Goal: Information Seeking & Learning: Find specific page/section

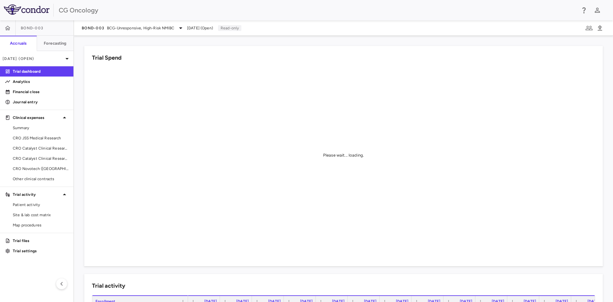
click at [219, 68] on div "Please wait... loading." at bounding box center [343, 155] width 503 height 176
click at [33, 251] on p "Trial settings" at bounding box center [41, 251] width 56 height 6
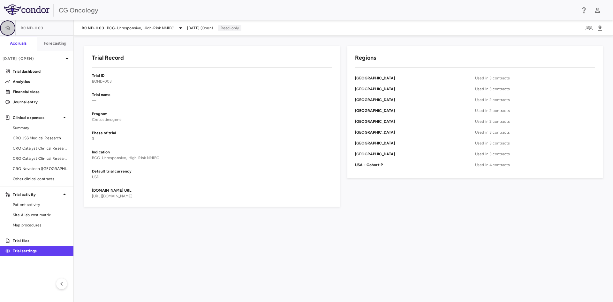
click at [7, 28] on icon "button" at bounding box center [7, 28] width 6 height 6
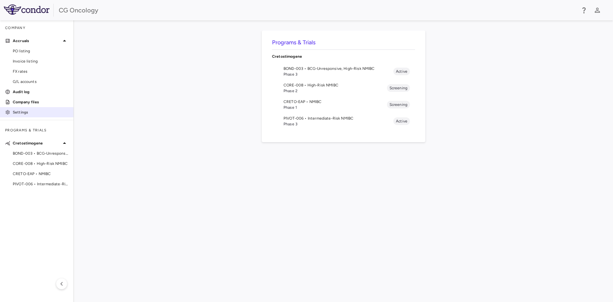
click at [27, 109] on p "Settings" at bounding box center [41, 112] width 56 height 6
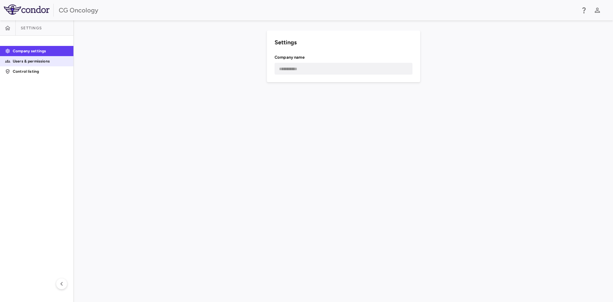
click at [47, 60] on p "Users & permissions" at bounding box center [41, 61] width 56 height 6
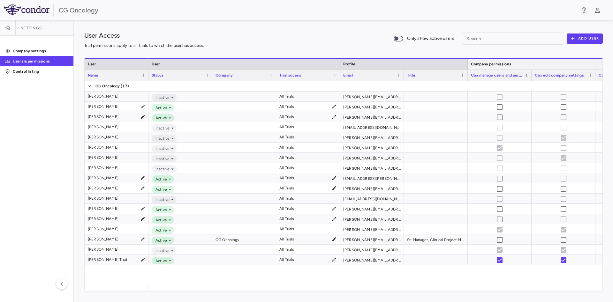
click at [571, 61] on div "Company permissions" at bounding box center [563, 64] width 185 height 8
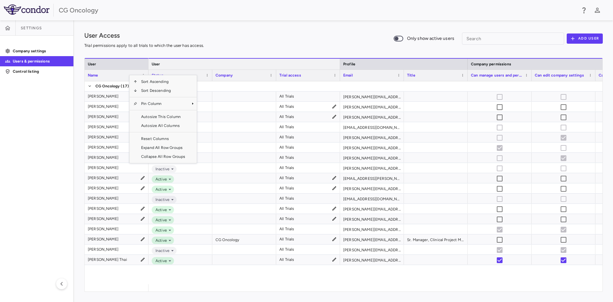
click at [241, 64] on div "User" at bounding box center [244, 64] width 185 height 8
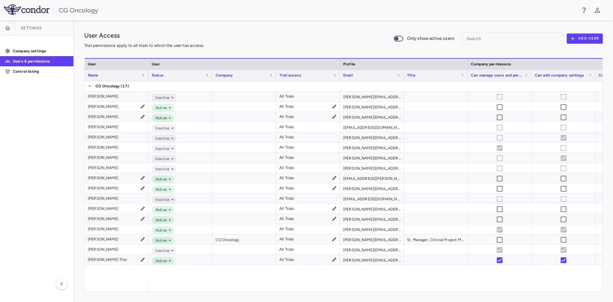
click at [271, 75] on span at bounding box center [271, 75] width 4 height 4
click at [256, 75] on div "Company" at bounding box center [241, 76] width 52 height 8
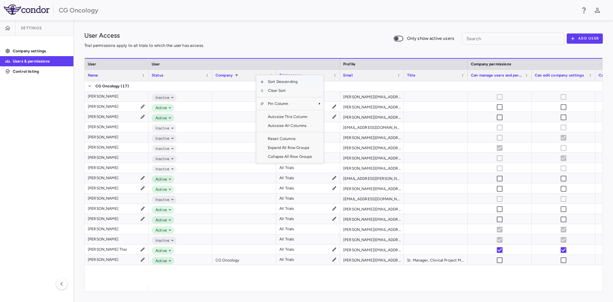
click at [280, 274] on div "Inactive All Trials amy.steele@cgoncology.com Active All Trials angelica.craigh…" at bounding box center [375, 182] width 454 height 203
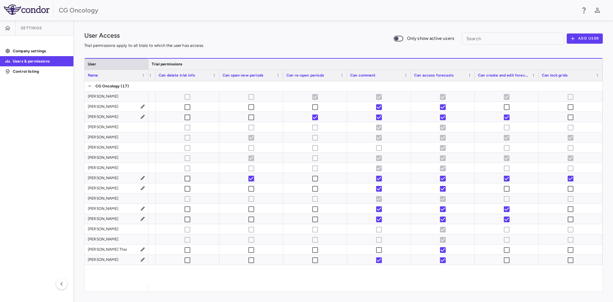
click at [598, 67] on div "Trial permissions" at bounding box center [251, 64] width 696 height 8
click at [510, 69] on div "Trial permissions" at bounding box center [251, 63] width 702 height 11
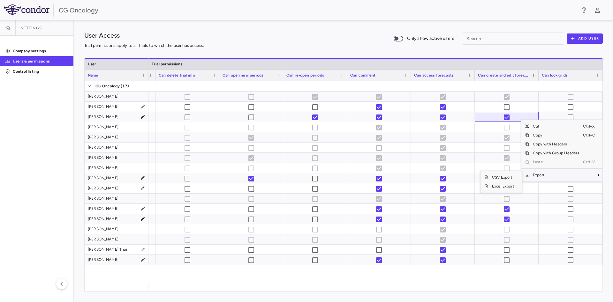
click at [596, 175] on span "Context Menu" at bounding box center [590, 175] width 14 height 9
click at [500, 186] on span "Excel Export" at bounding box center [503, 186] width 30 height 9
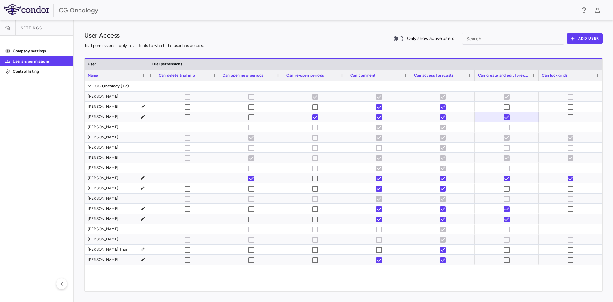
click at [285, 23] on div "User Access Trial permissions apply to all trials to which the user has access.…" at bounding box center [343, 161] width 539 height 282
click at [313, 38] on div "User Access Trial permissions apply to all trials to which the user has access.…" at bounding box center [343, 39] width 518 height 16
click at [366, 47] on div at bounding box center [343, 52] width 518 height 11
click at [247, 38] on div "User Access Trial permissions apply to all trials to which the user has access.…" at bounding box center [343, 39] width 518 height 16
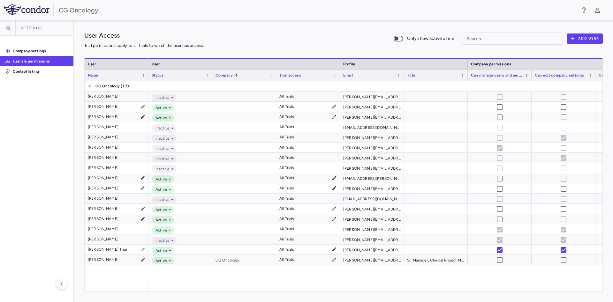
click at [250, 44] on div "User Access Trial permissions apply to all trials to which the user has access.…" at bounding box center [343, 39] width 518 height 16
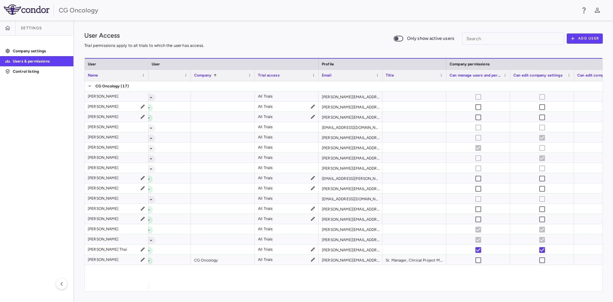
scroll to position [0, 34]
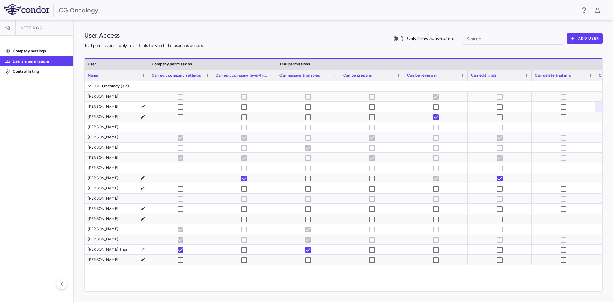
click at [294, 13] on div "CG Oncology" at bounding box center [317, 10] width 517 height 10
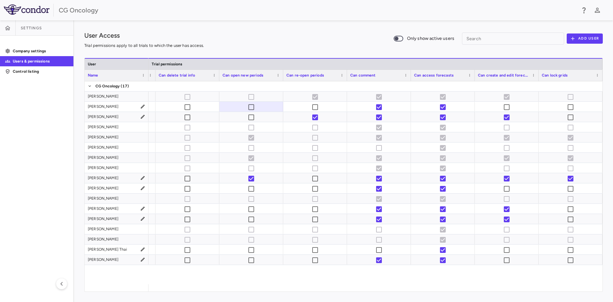
click at [325, 43] on div "User Access Trial permissions apply to all trials to which the user has access.…" at bounding box center [343, 39] width 518 height 16
click at [313, 36] on div "User Access Trial permissions apply to all trials to which the user has access.…" at bounding box center [343, 39] width 518 height 16
click at [32, 72] on p "Control listing" at bounding box center [41, 72] width 56 height 6
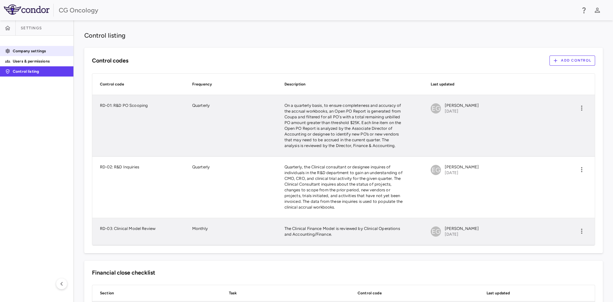
click at [29, 53] on p "Company settings" at bounding box center [41, 51] width 56 height 6
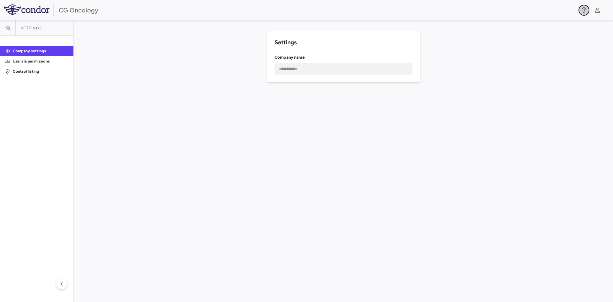
click at [581, 12] on icon "button" at bounding box center [584, 10] width 8 height 8
click at [553, 26] on link "FAQ" at bounding box center [554, 30] width 60 height 18
